Goal: Contribute content

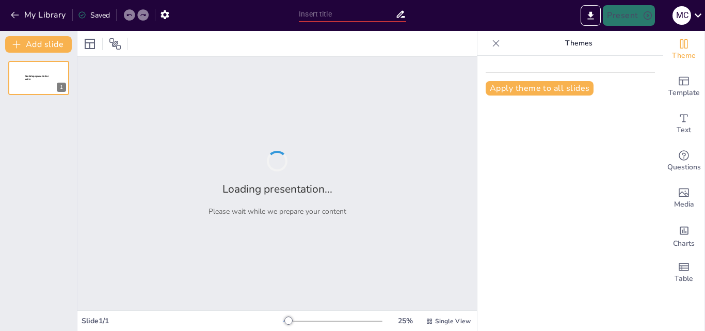
type input "Trabajo De Emprendimiento"
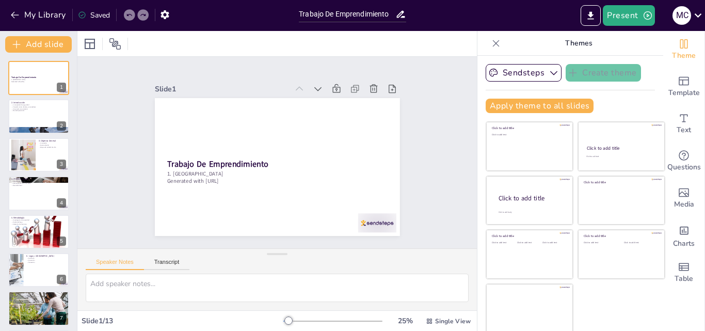
scroll to position [2, 0]
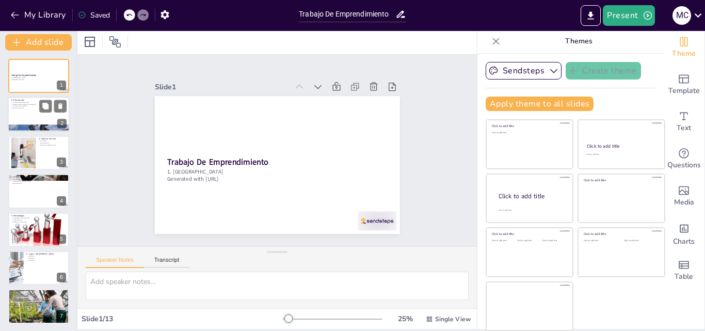
click at [23, 97] on div "2. Introducción La necesidad de seguridad Conexión entre clientes y proveedores…" at bounding box center [39, 97] width 62 height 0
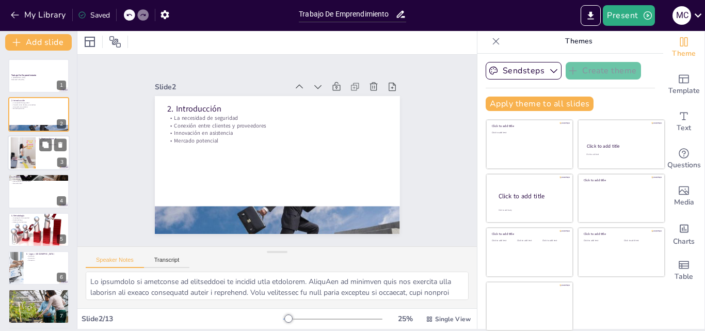
click at [39, 154] on div at bounding box center [39, 152] width 62 height 35
type textarea "La innovación es clave en el objetivo de SegurApp. Crear una herramienta que no…"
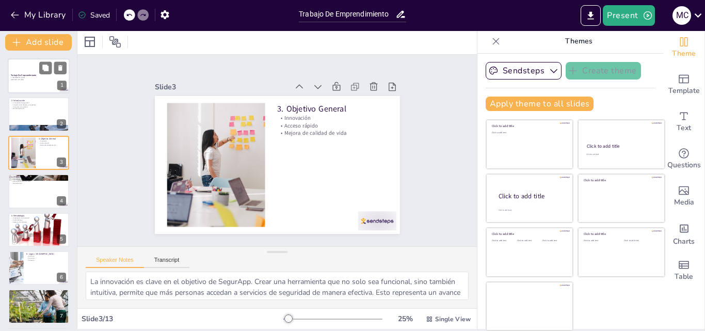
click at [19, 78] on p "1. [GEOGRAPHIC_DATA]" at bounding box center [39, 78] width 56 height 2
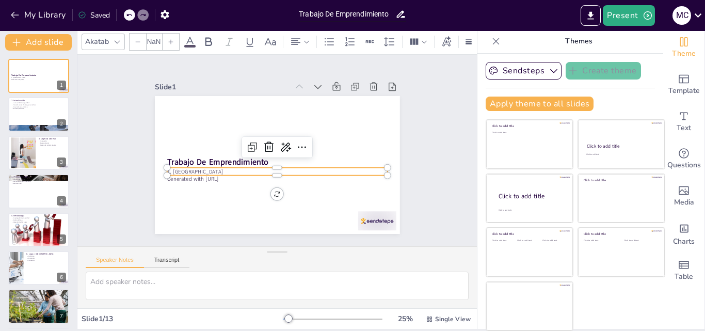
type input "32"
click at [193, 168] on p "1. [GEOGRAPHIC_DATA]" at bounding box center [261, 162] width 136 height 183
click at [269, 140] on icon at bounding box center [269, 149] width 18 height 18
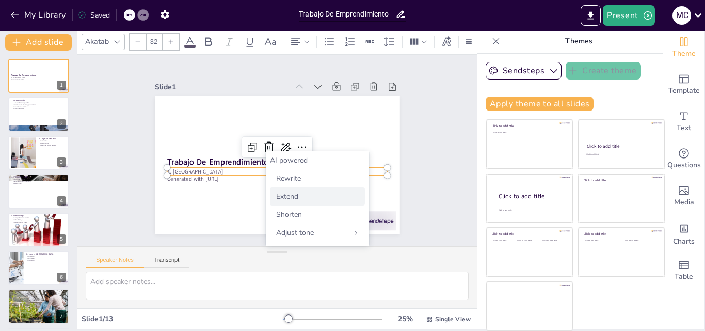
click at [287, 197] on span "Extend" at bounding box center [287, 197] width 22 height 10
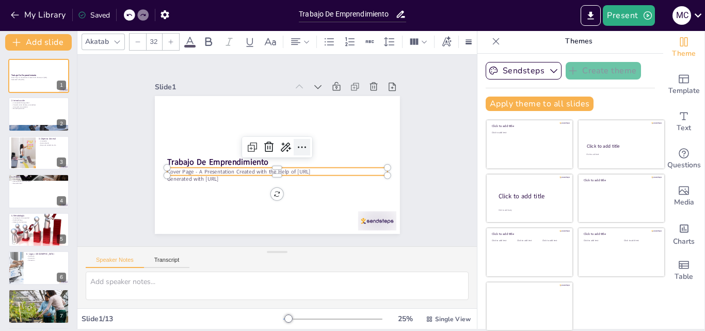
click at [295, 145] on icon at bounding box center [302, 152] width 14 height 14
click at [677, 123] on span "Text" at bounding box center [684, 127] width 14 height 11
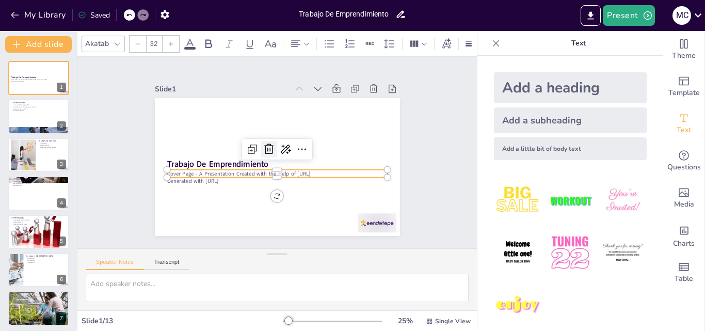
click at [280, 145] on icon at bounding box center [286, 151] width 13 height 13
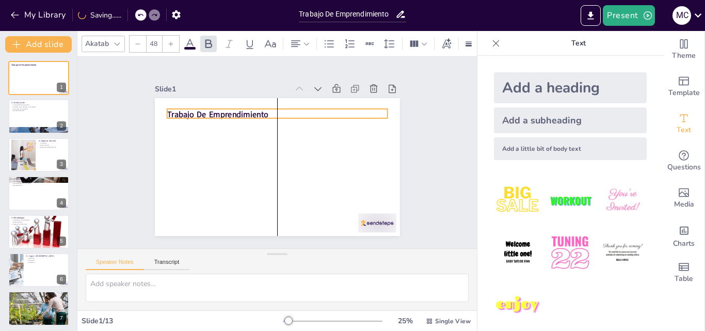
drag, startPoint x: 224, startPoint y: 161, endPoint x: 224, endPoint y: 111, distance: 49.6
click at [259, 184] on strong "Trabajo De Emprendimiento" at bounding box center [303, 218] width 88 height 69
